Goal: Task Accomplishment & Management: Use online tool/utility

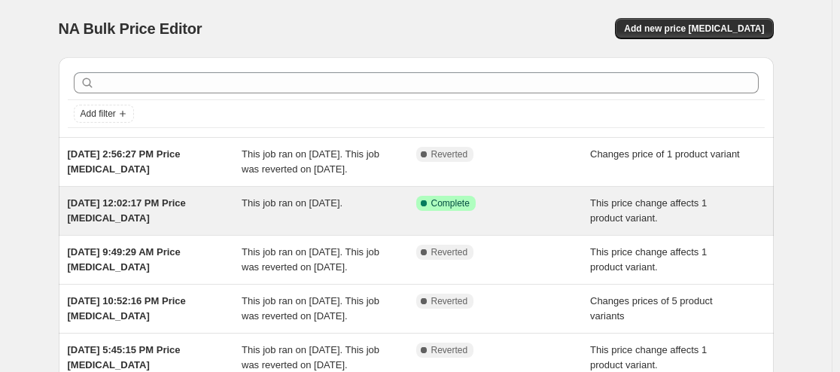
click at [145, 235] on div "[DATE] 12:02:17 PM Price [MEDICAL_DATA] This job ran on [DATE]. Success Complet…" at bounding box center [416, 211] width 715 height 48
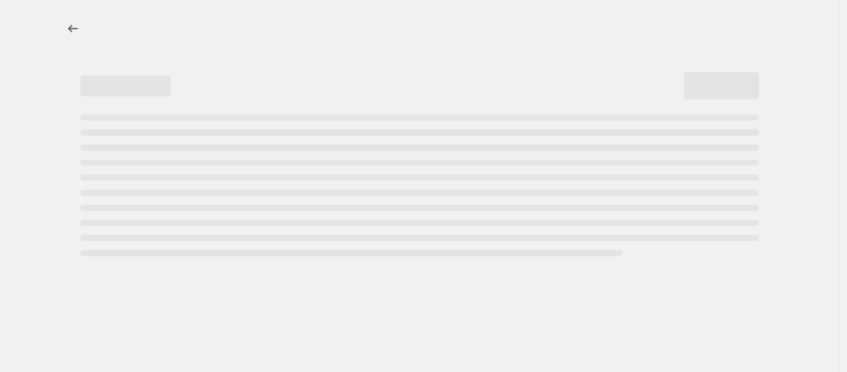
select select "no_change"
select select "pp"
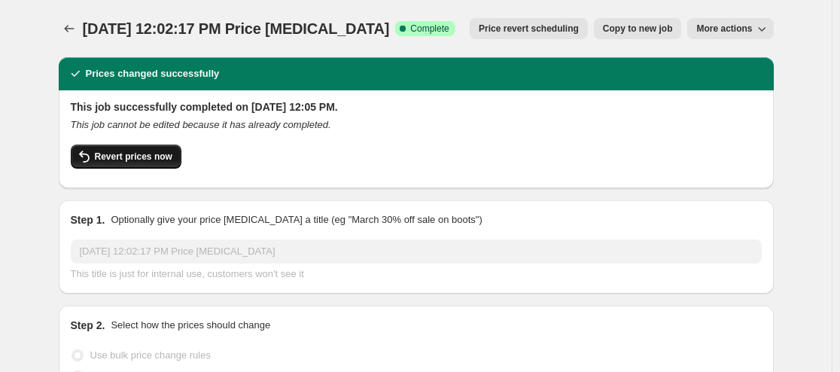
click at [141, 154] on span "Revert prices now" at bounding box center [134, 157] width 78 height 12
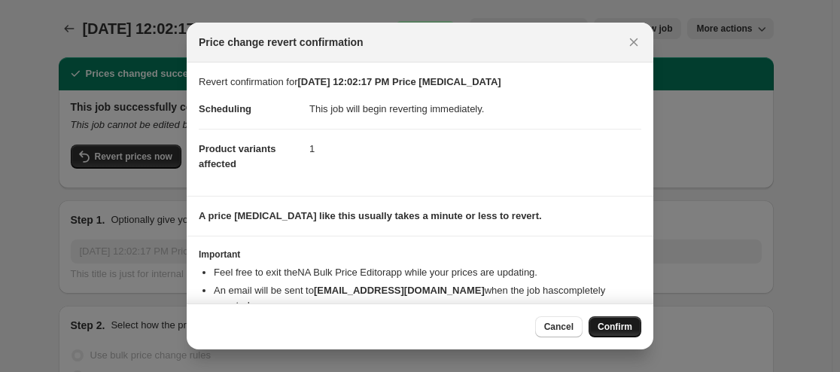
click at [576, 326] on span "Confirm" at bounding box center [615, 327] width 35 height 12
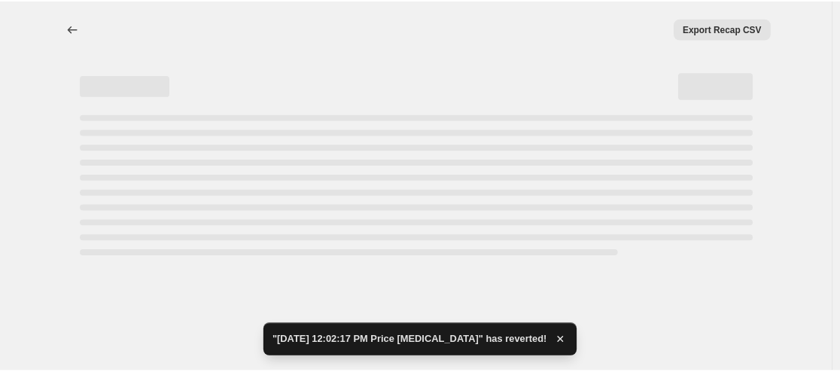
select select "no_change"
select select "pp"
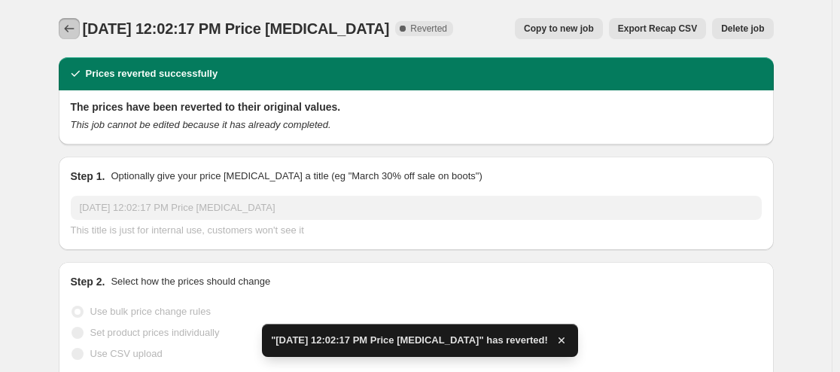
click at [69, 23] on icon "Price change jobs" at bounding box center [69, 28] width 15 height 15
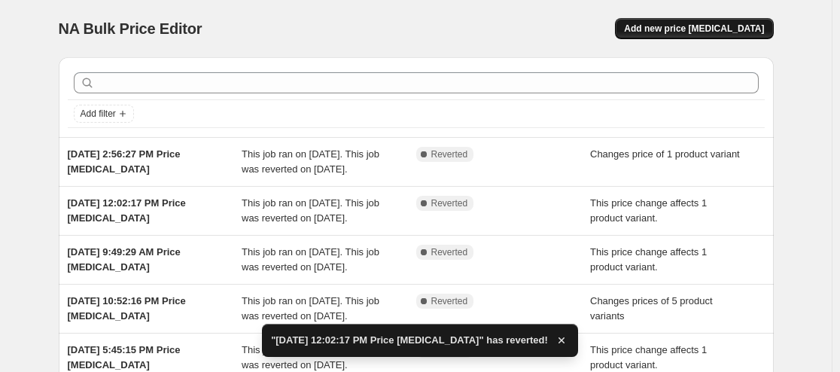
click at [576, 28] on span "Add new price [MEDICAL_DATA]" at bounding box center [694, 29] width 140 height 12
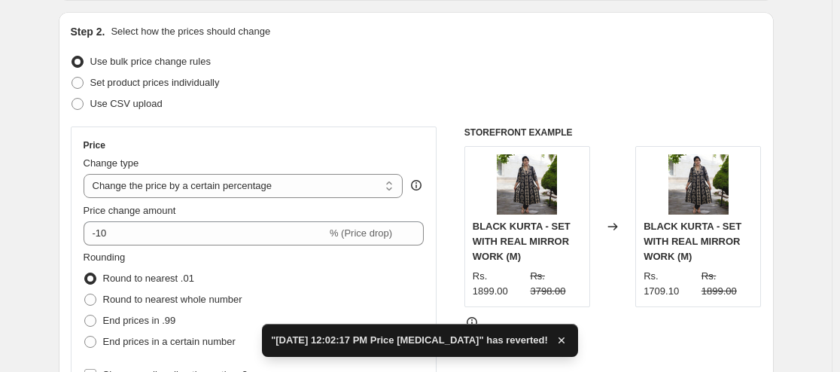
scroll to position [226, 0]
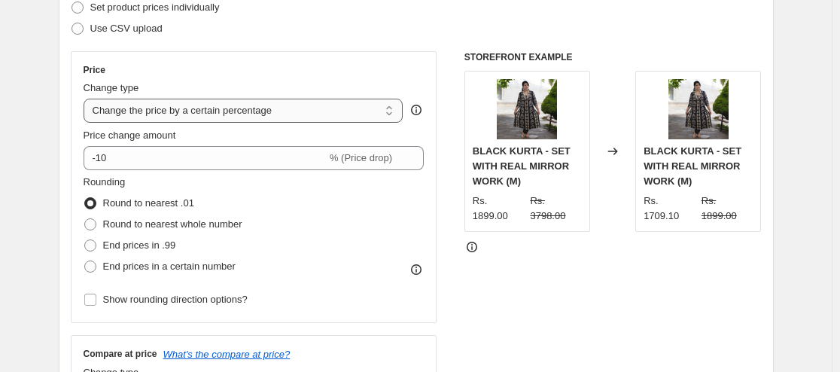
click at [377, 106] on select "Change the price to a certain amount Change the price by a certain amount Chang…" at bounding box center [244, 111] width 320 height 24
select select "no_change"
click at [87, 99] on select "Change the price to a certain amount Change the price by a certain amount Chang…" at bounding box center [244, 111] width 320 height 24
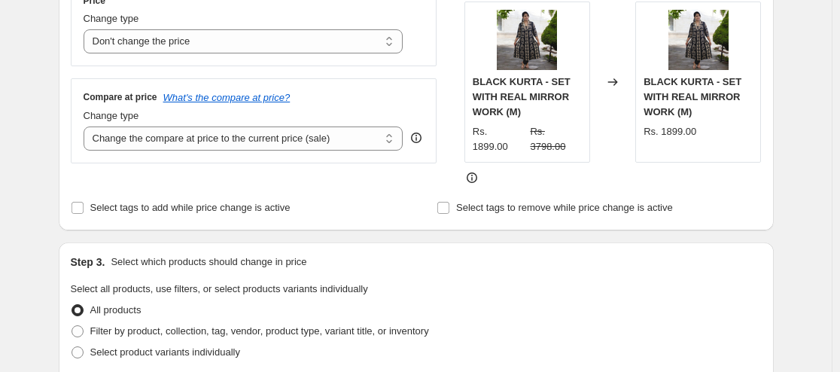
scroll to position [301, 0]
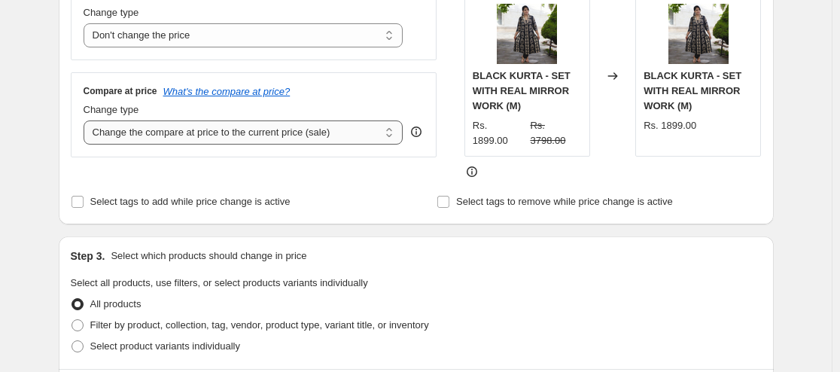
click at [196, 129] on select "Change the compare at price to the current price (sale) Change the compare at p…" at bounding box center [244, 132] width 320 height 24
select select "pp"
click at [87, 120] on select "Change the compare at price to the current price (sale) Change the compare at p…" at bounding box center [244, 132] width 320 height 24
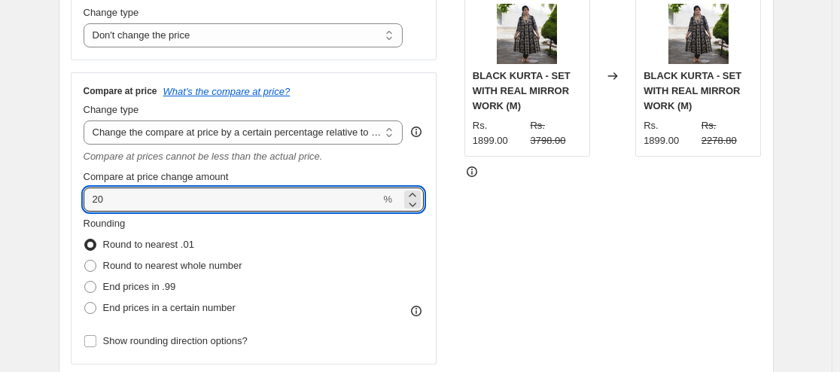
drag, startPoint x: 151, startPoint y: 198, endPoint x: 75, endPoint y: 199, distance: 76.8
click at [75, 199] on div "Compare at price What's the compare at price? Change type Change the compare at…" at bounding box center [254, 218] width 366 height 292
type input "100"
click at [486, 208] on div "STOREFRONT EXAMPLE BLACK KURTA - SET WITH REAL MIRROR WORK (M) Rs. 1899.00 Rs. …" at bounding box center [612, 170] width 297 height 388
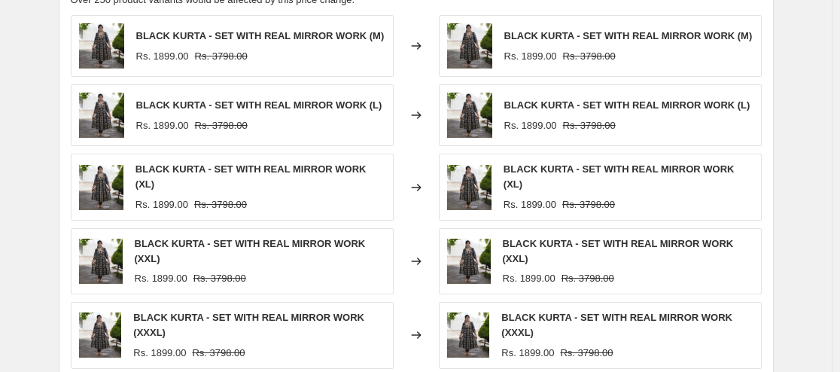
scroll to position [1054, 0]
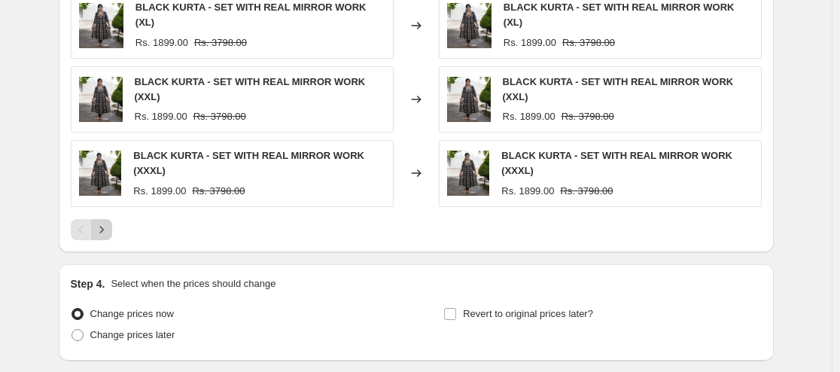
click at [102, 222] on icon "Next" at bounding box center [101, 229] width 15 height 15
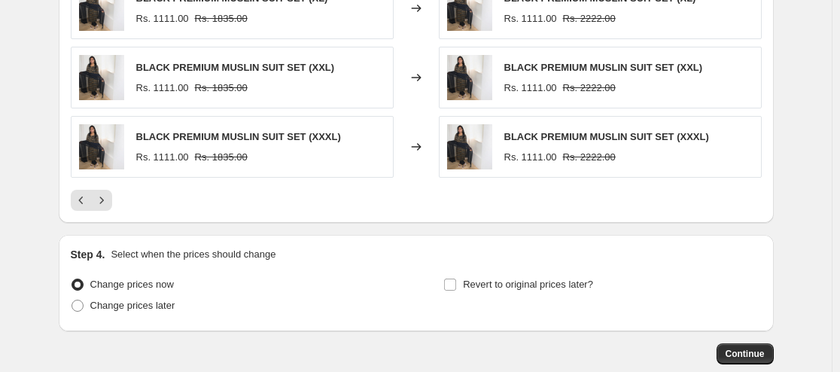
scroll to position [1153, 0]
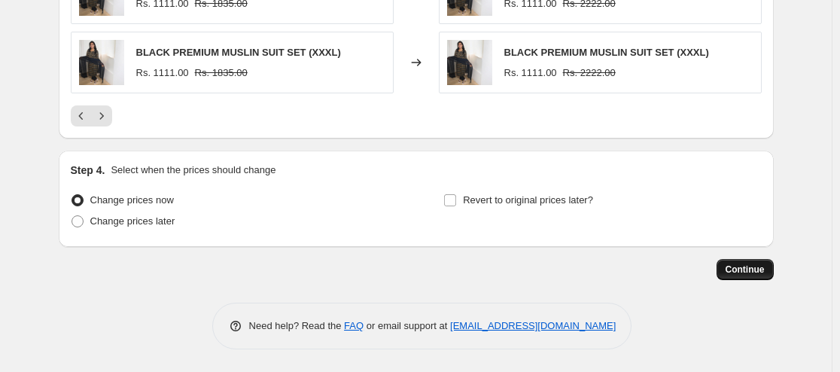
click at [576, 274] on span "Continue" at bounding box center [744, 269] width 39 height 12
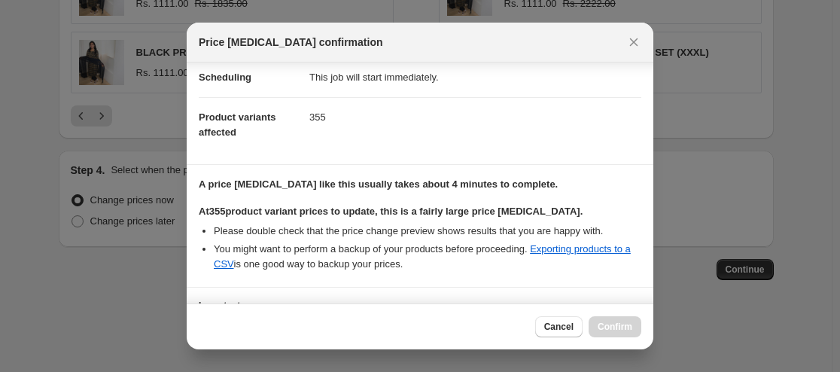
scroll to position [252, 0]
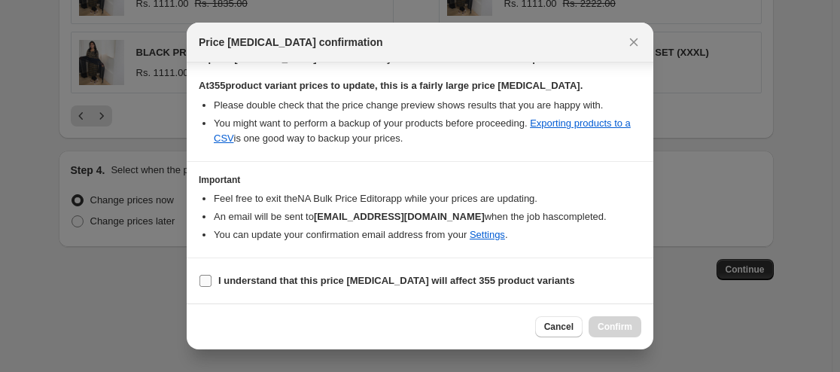
click at [211, 278] on input "I understand that this price [MEDICAL_DATA] will affect 355 product variants" at bounding box center [205, 281] width 12 height 12
checkbox input "true"
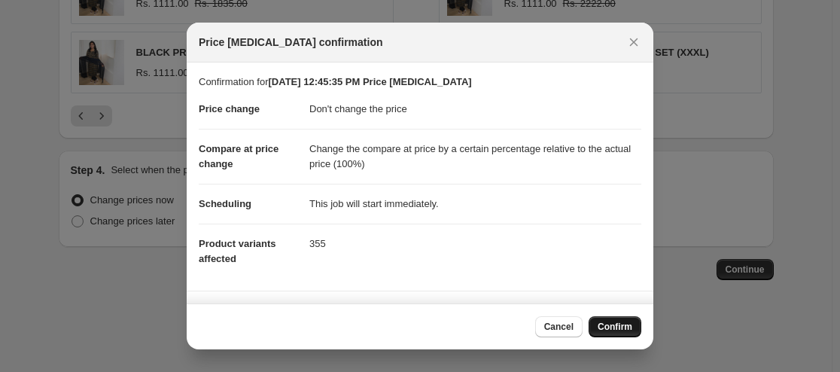
click at [576, 328] on span "Confirm" at bounding box center [615, 327] width 35 height 12
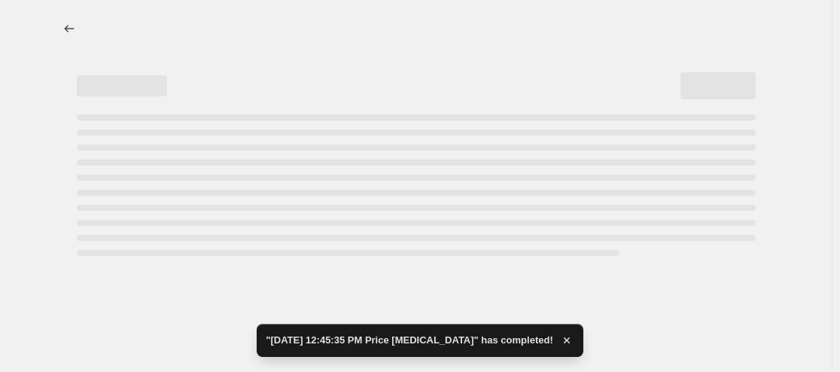
select select "no_change"
select select "pp"
